Goal: Navigation & Orientation: Understand site structure

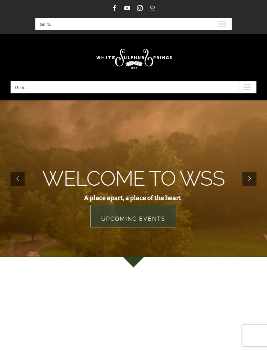
click at [250, 85] on div "Main Menu Mobile" at bounding box center [248, 88] width 18 height 12
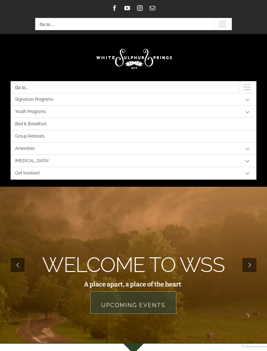
click at [28, 62] on link at bounding box center [134, 57] width 246 height 33
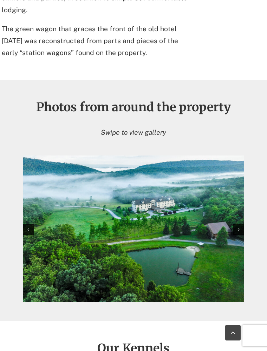
scroll to position [875, 0]
